Goal: Information Seeking & Learning: Compare options

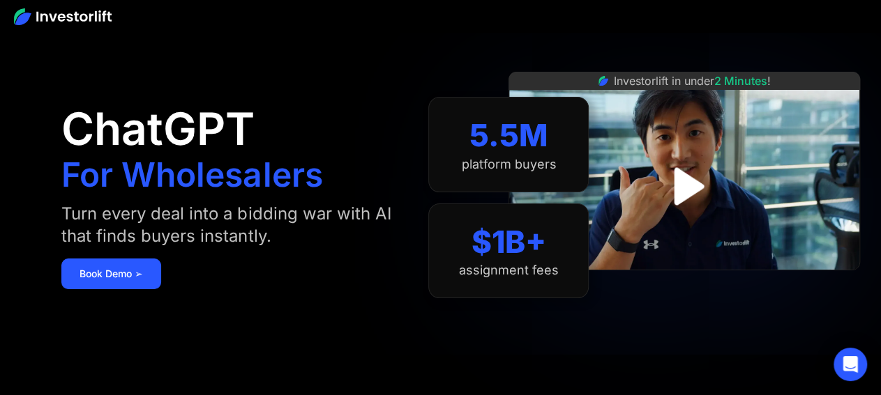
click at [97, 19] on img at bounding box center [63, 16] width 98 height 17
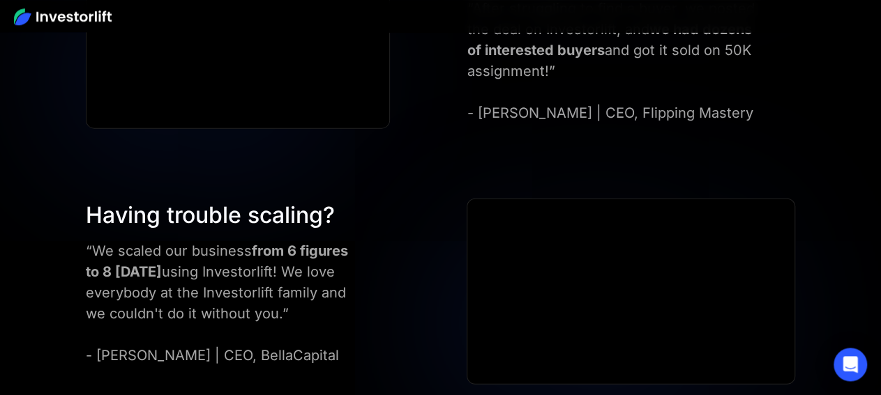
scroll to position [4527, 0]
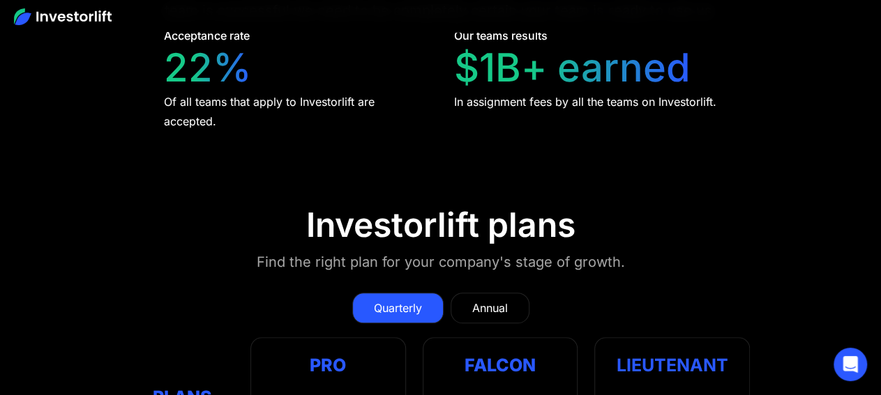
scroll to position [5820, 0]
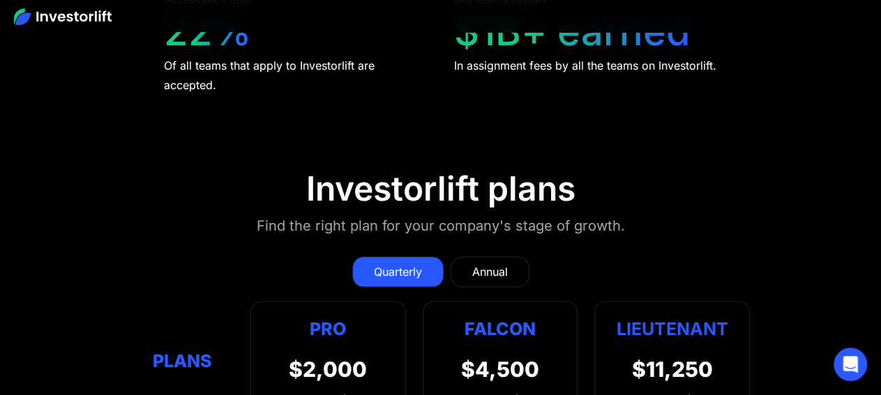
click at [255, 243] on div "Quarterly Annual Plans Pro $2,000 per quarter Pro Falcon Ltnt. Users 3 10 Unltd…" at bounding box center [440, 332] width 619 height 179
click at [468, 257] on link "Annual" at bounding box center [489, 272] width 79 height 31
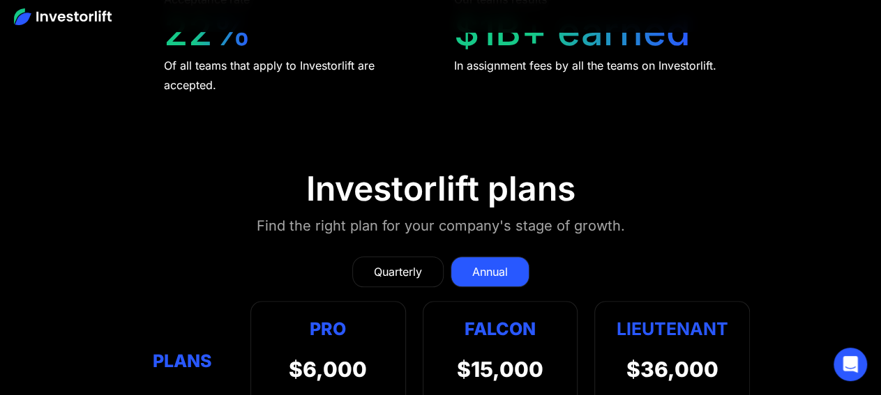
click at [390, 264] on div "Quarterly" at bounding box center [398, 272] width 48 height 17
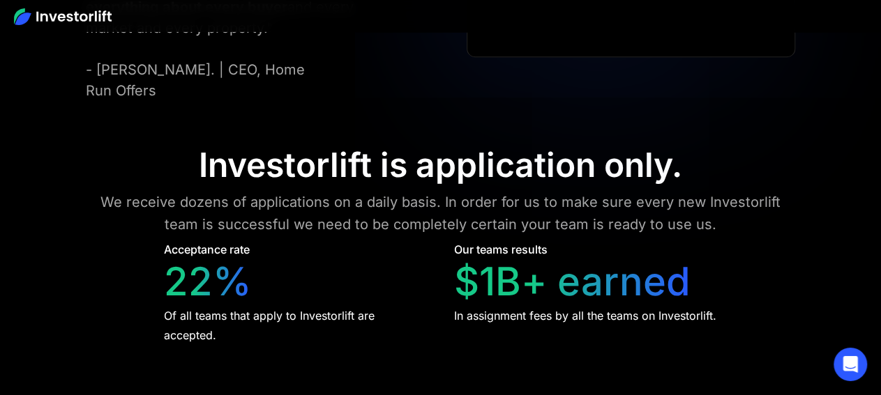
scroll to position [5467, 0]
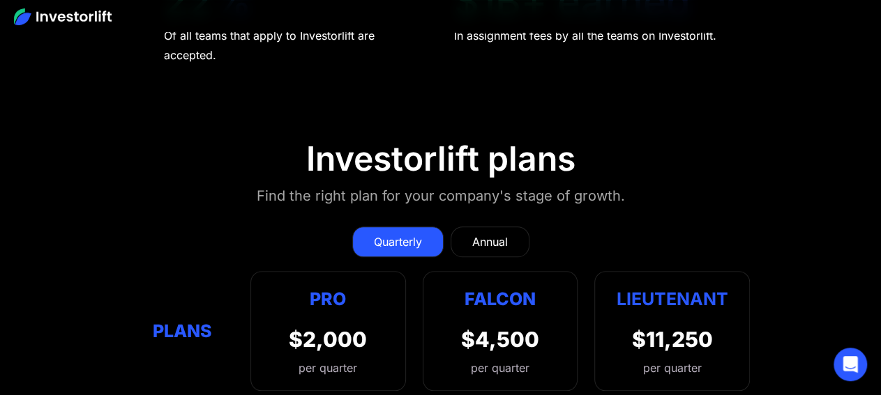
scroll to position [5886, 0]
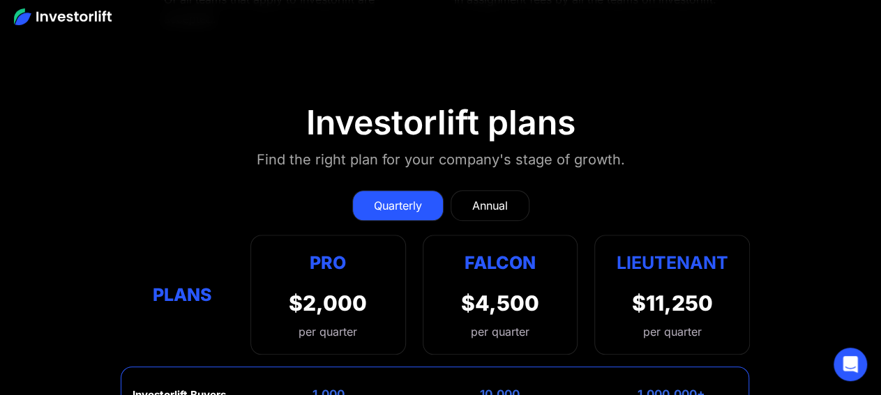
click at [473, 197] on div "Annual" at bounding box center [490, 205] width 36 height 17
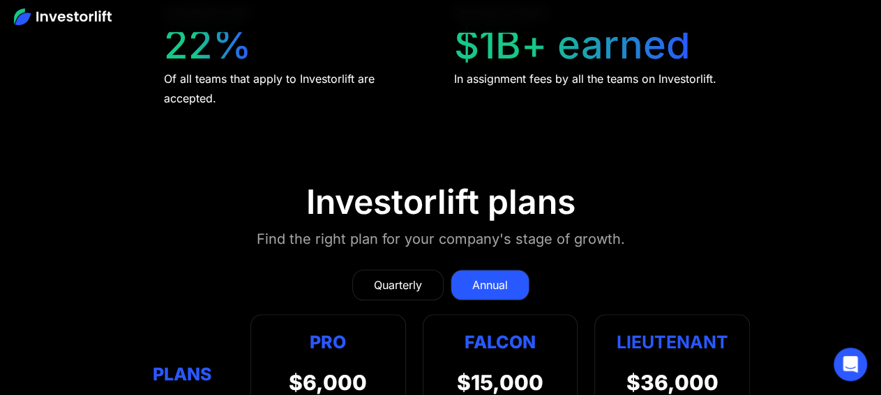
scroll to position [5843, 0]
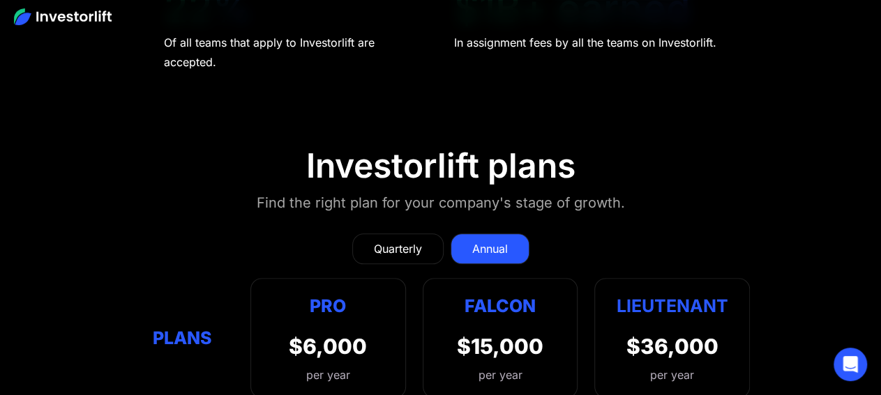
click at [411, 241] on div "Quarterly" at bounding box center [398, 249] width 48 height 17
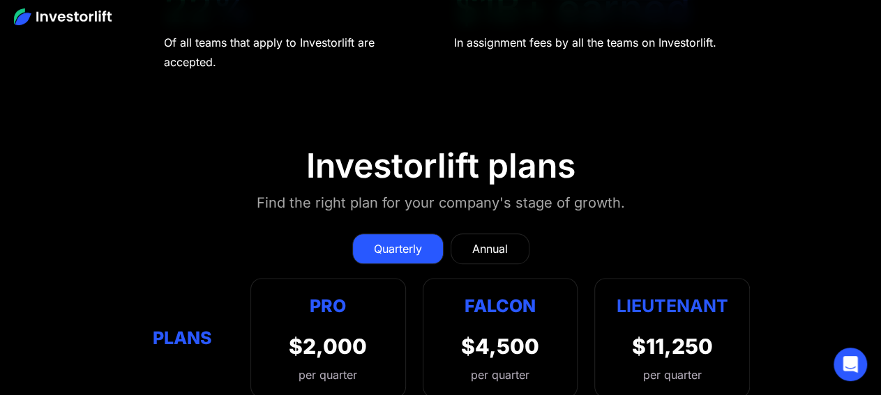
click at [497, 241] on div "Annual" at bounding box center [490, 249] width 36 height 17
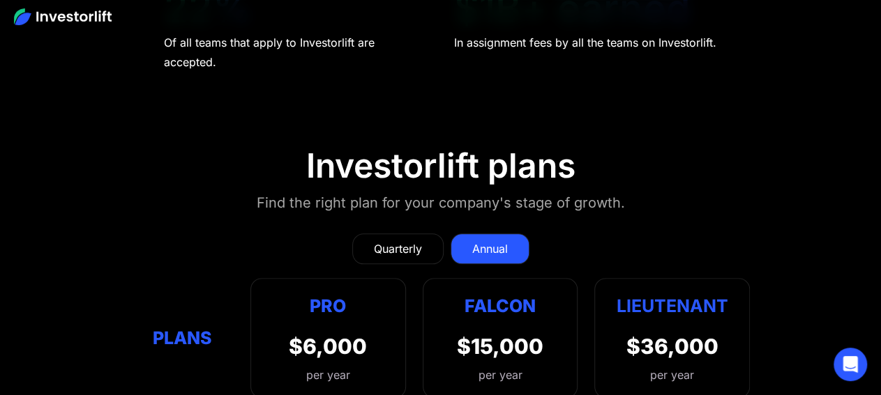
click at [394, 241] on div "Quarterly" at bounding box center [398, 249] width 48 height 17
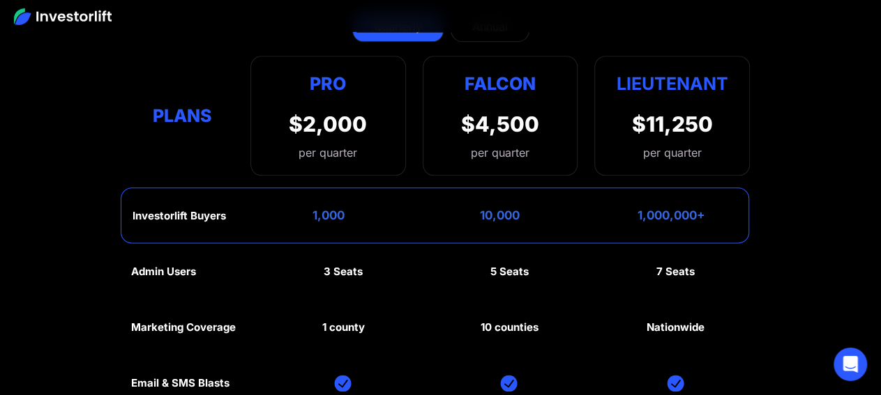
scroll to position [6146, 0]
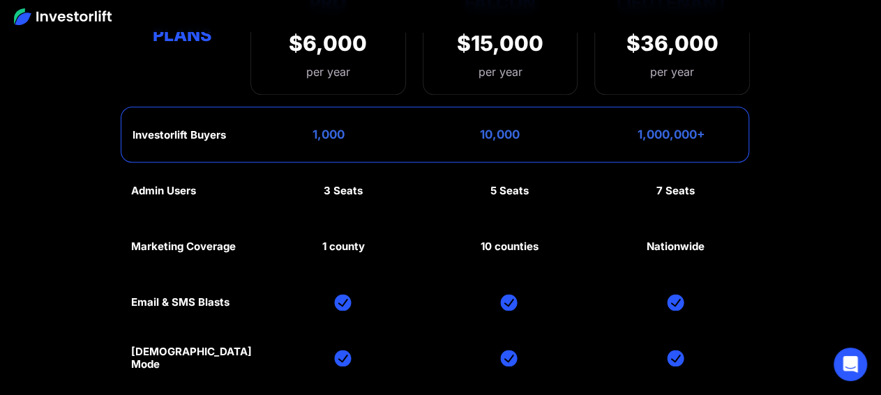
click at [826, 130] on section "Investorlift plans Find the right plan for your company's stage of growth. Quar…" at bounding box center [440, 216] width 881 height 815
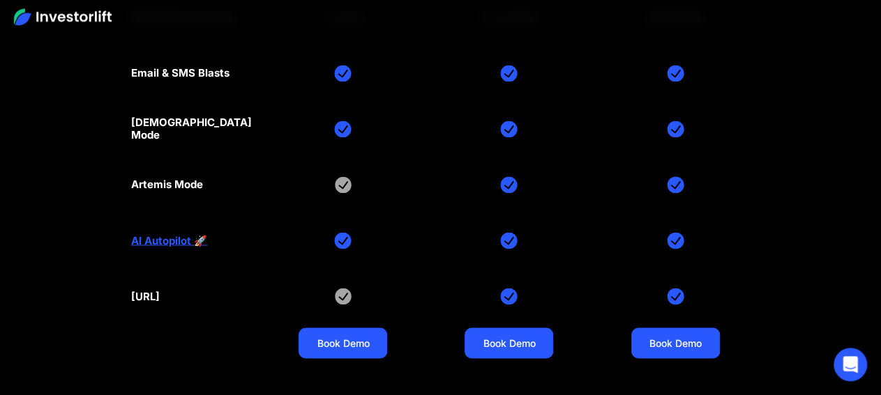
scroll to position [6487, 0]
